Goal: Navigation & Orientation: Find specific page/section

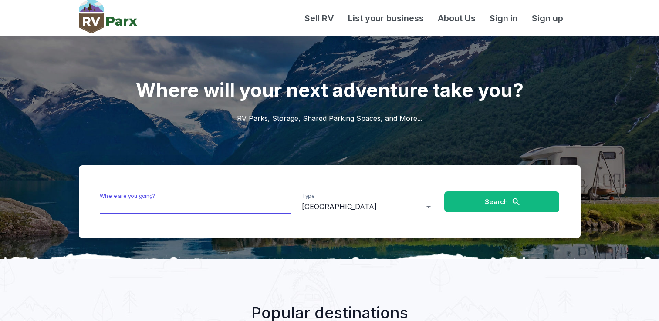
click at [180, 207] on input "Where are you going?" at bounding box center [196, 206] width 192 height 13
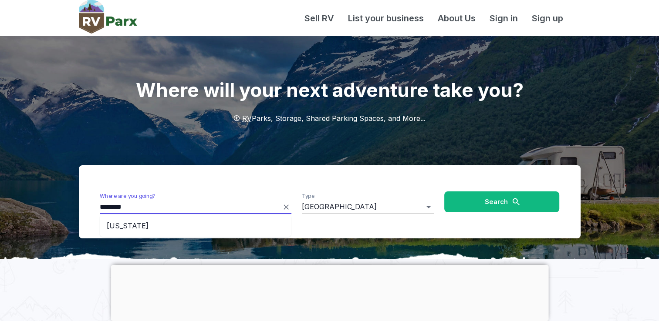
click at [152, 224] on li "[US_STATE]" at bounding box center [196, 226] width 192 height 16
type input "**********"
click at [506, 205] on button "Search" at bounding box center [501, 202] width 115 height 21
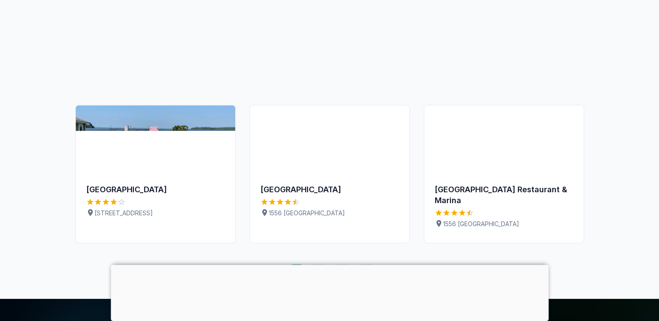
scroll to position [827, 0]
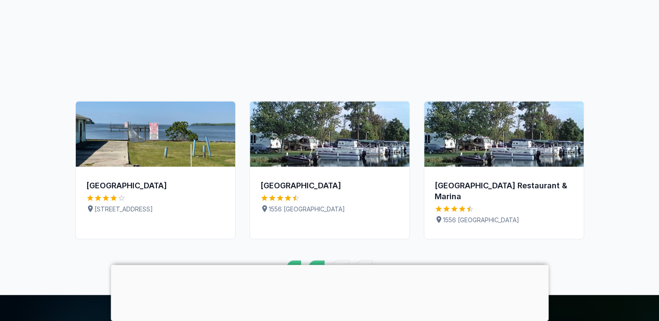
click at [315, 260] on link "2" at bounding box center [316, 268] width 17 height 17
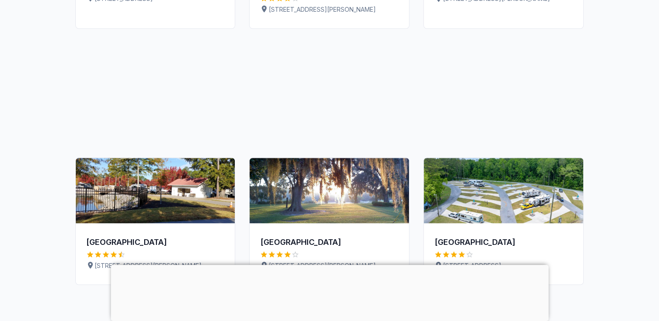
scroll to position [812, 0]
